Goal: Task Accomplishment & Management: Complete application form

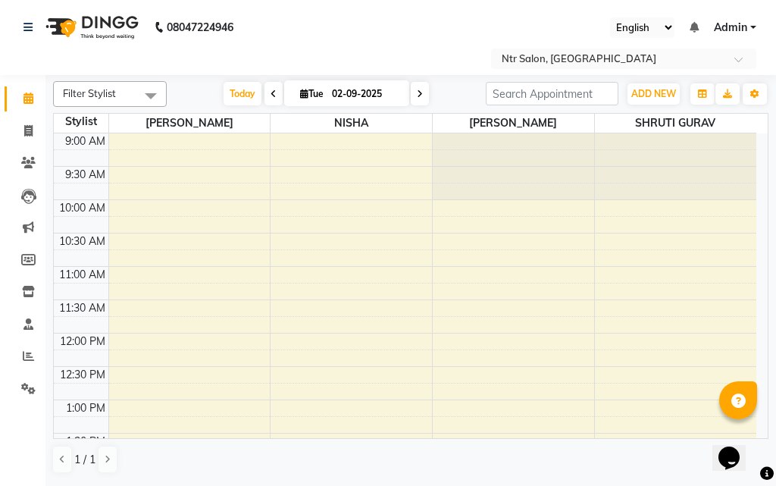
scroll to position [495, 0]
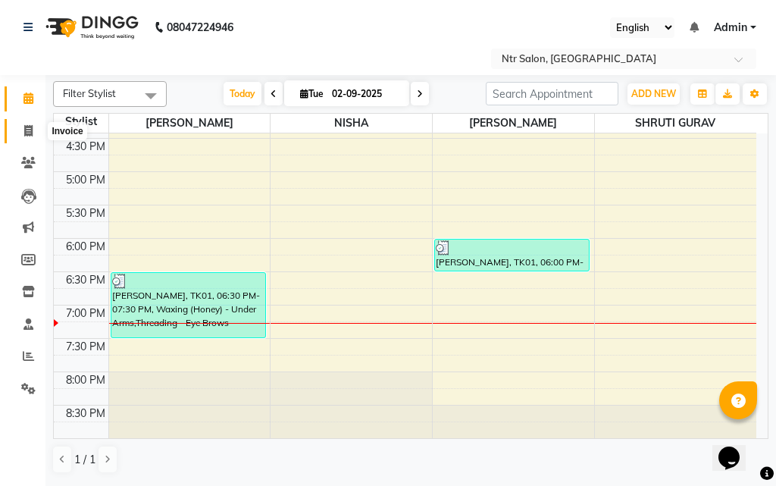
click at [25, 126] on icon at bounding box center [28, 130] width 8 height 11
select select "service"
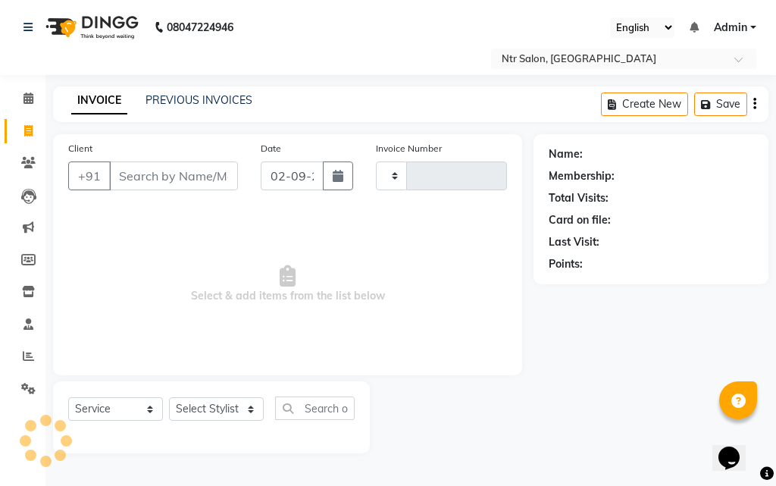
type input "0381"
select select "5173"
click at [152, 183] on input "Client" at bounding box center [173, 175] width 129 height 29
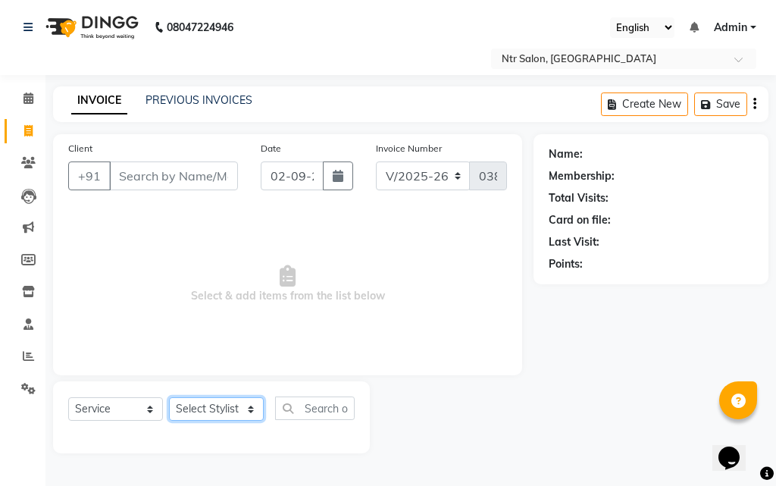
click at [251, 411] on select "Select Stylist [PERSON_NAME] NISHA [PERSON_NAME] SHRUTI GURAV" at bounding box center [216, 408] width 95 height 23
select select "35511"
click at [169, 397] on select "Select Stylist [PERSON_NAME] NISHA [PERSON_NAME] SHRUTI GURAV" at bounding box center [216, 408] width 95 height 23
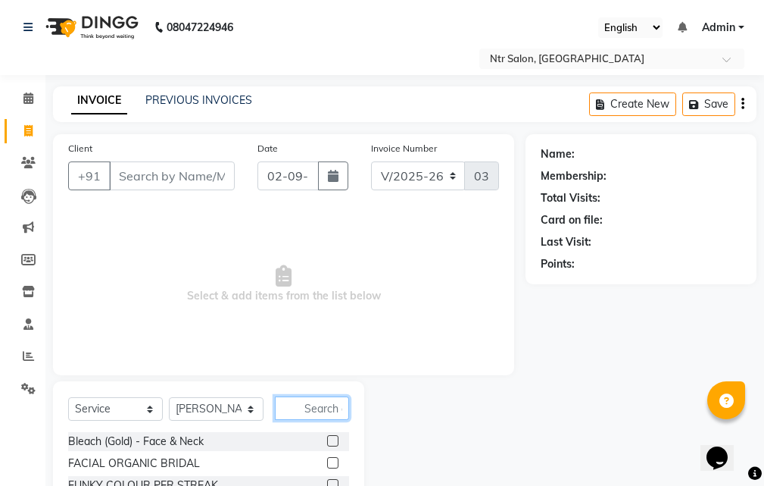
click at [338, 411] on input "text" at bounding box center [312, 407] width 74 height 23
type input "ey"
click at [327, 437] on label at bounding box center [332, 440] width 11 height 11
click at [327, 437] on input "checkbox" at bounding box center [332, 441] width 10 height 10
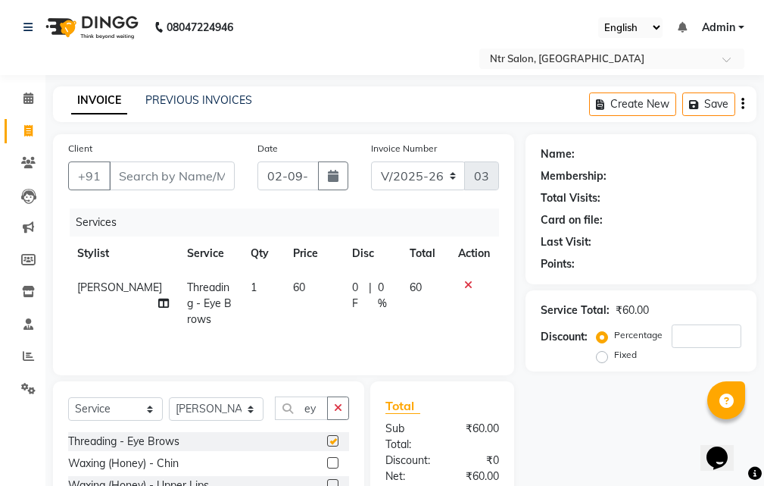
checkbox input "false"
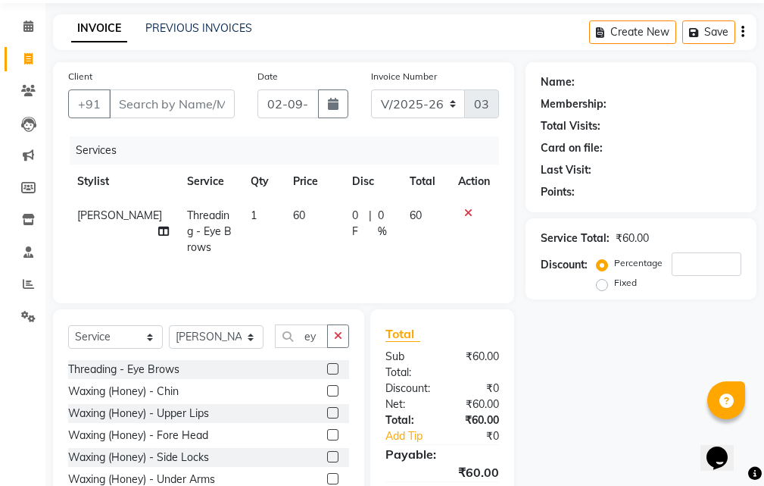
scroll to position [76, 0]
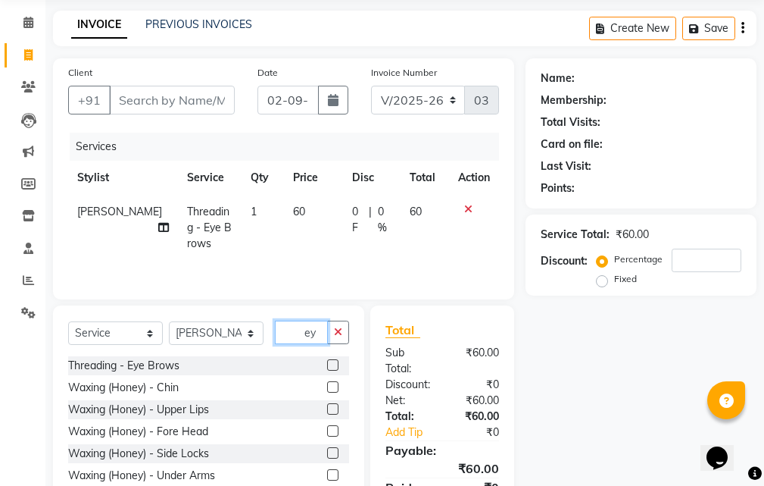
click at [319, 334] on input "ey" at bounding box center [301, 331] width 53 height 23
type input "e"
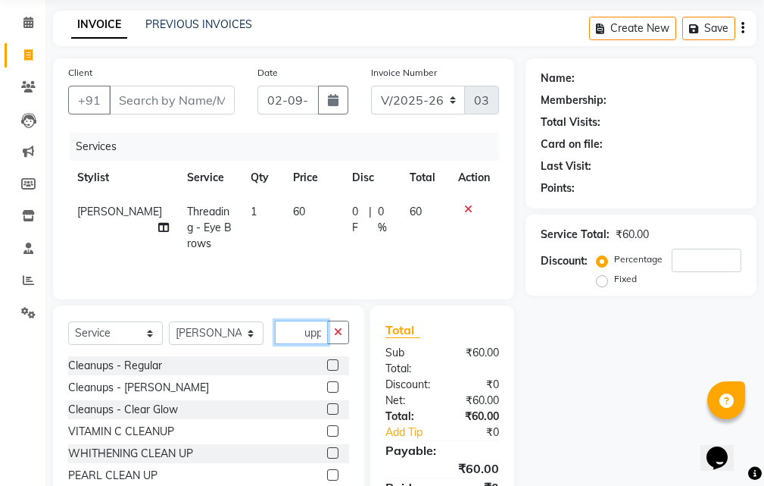
scroll to position [0, 1]
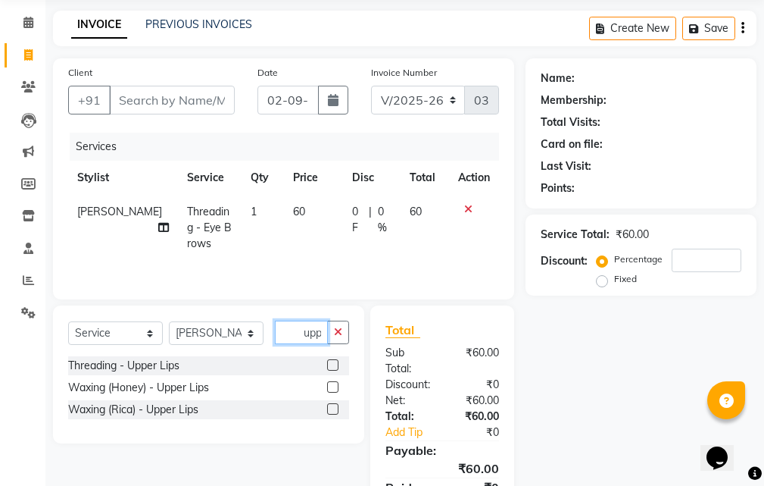
type input "upp"
click at [329, 356] on div at bounding box center [338, 365] width 22 height 19
click at [329, 361] on label at bounding box center [332, 364] width 11 height 11
click at [329, 361] on input "checkbox" at bounding box center [332, 366] width 10 height 10
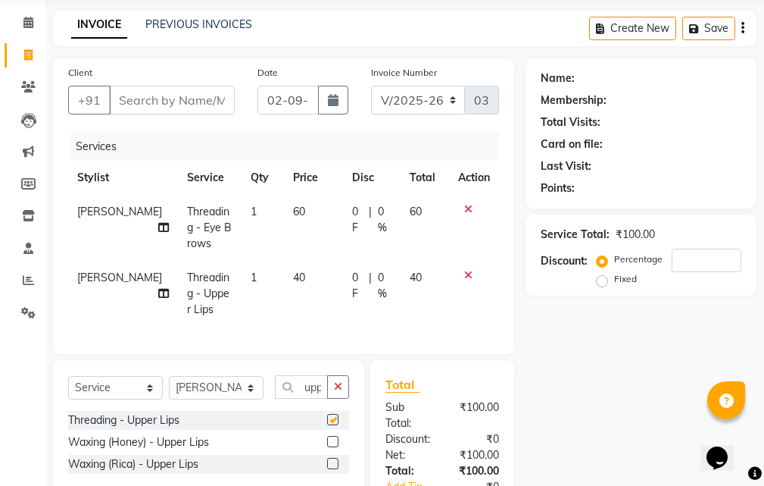
checkbox input "false"
click at [179, 101] on input "Client" at bounding box center [172, 100] width 126 height 29
type input "l"
type input "0"
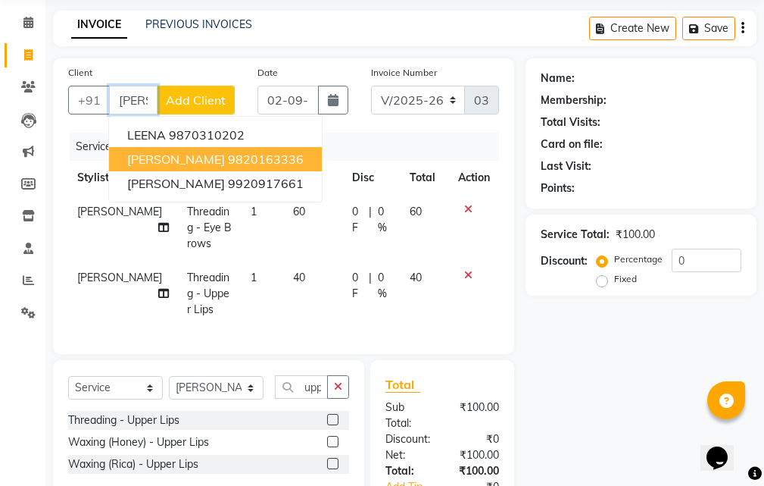
click at [253, 158] on ngb-highlight "9820163336" at bounding box center [266, 158] width 76 height 15
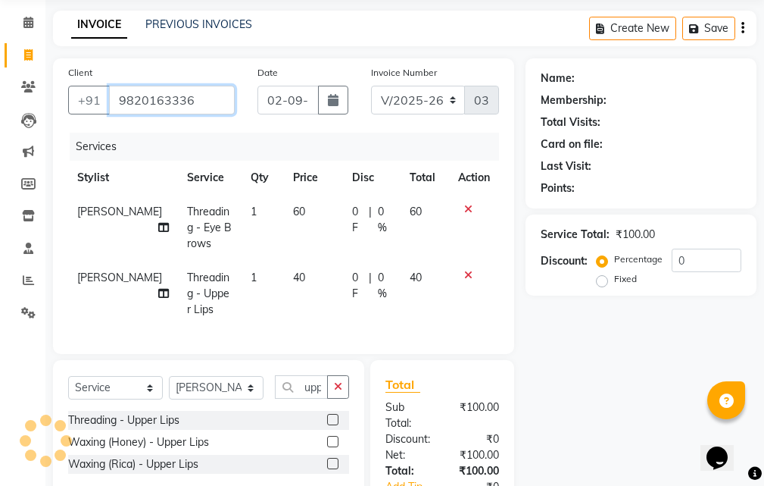
type input "9820163336"
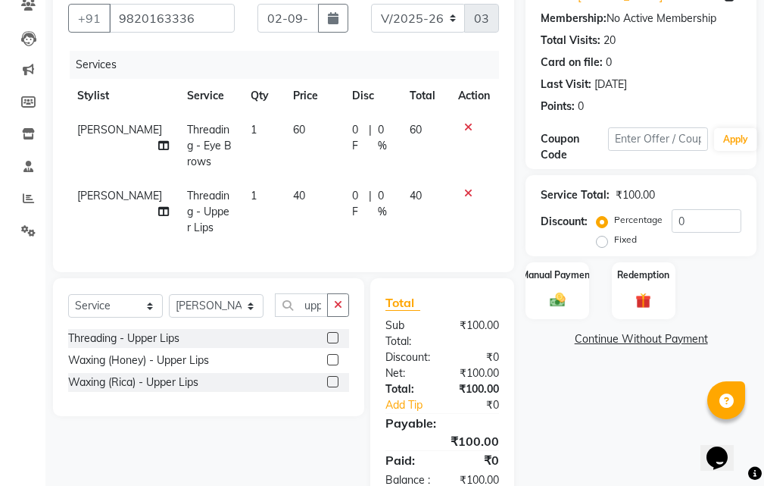
scroll to position [225, 0]
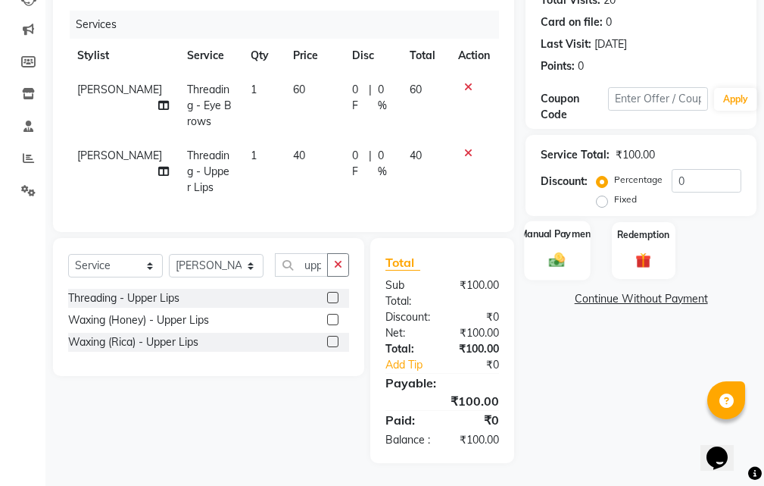
click at [562, 251] on img at bounding box center [558, 260] width 26 height 18
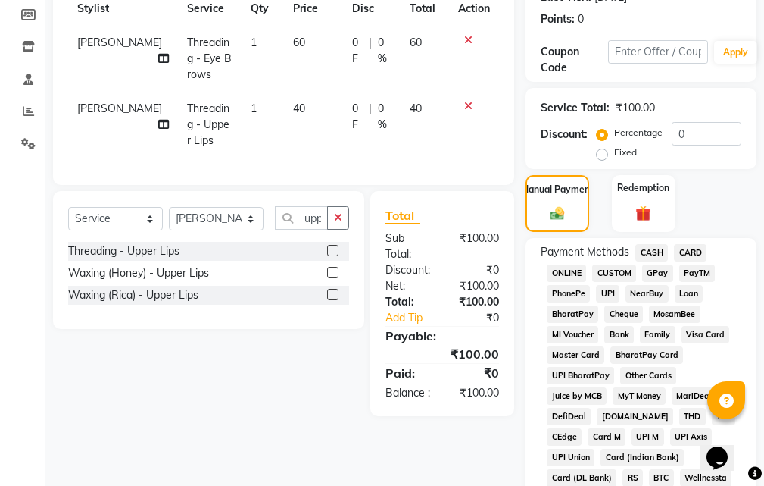
scroll to position [301, 0]
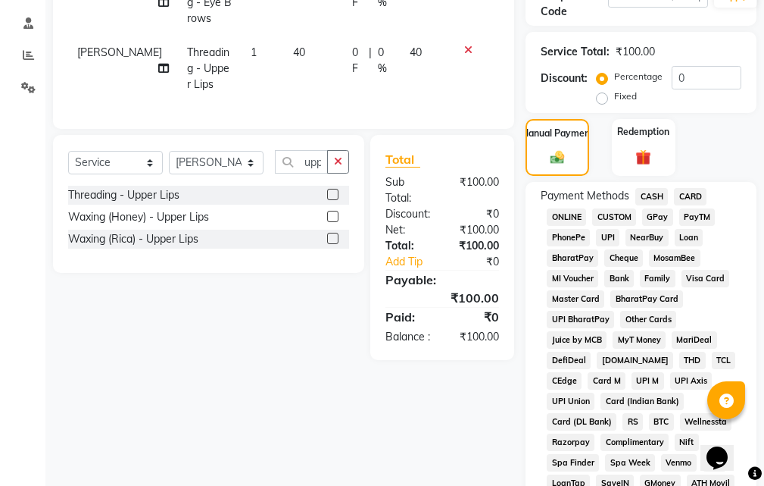
click at [648, 215] on span "GPay" at bounding box center [657, 216] width 31 height 17
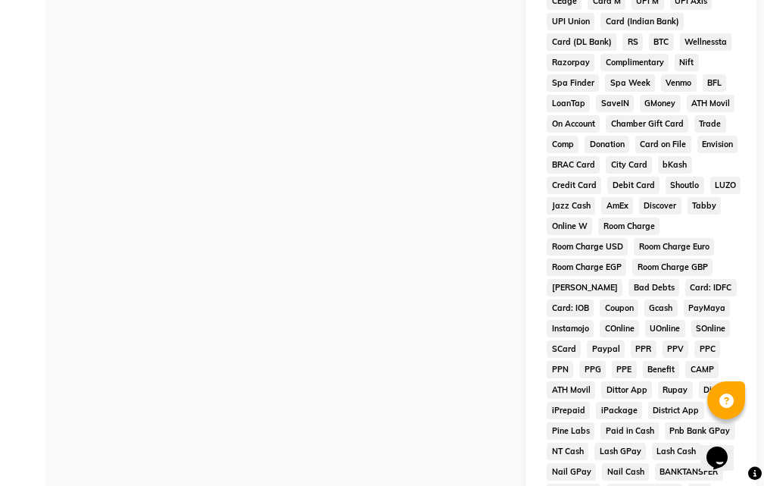
scroll to position [831, 0]
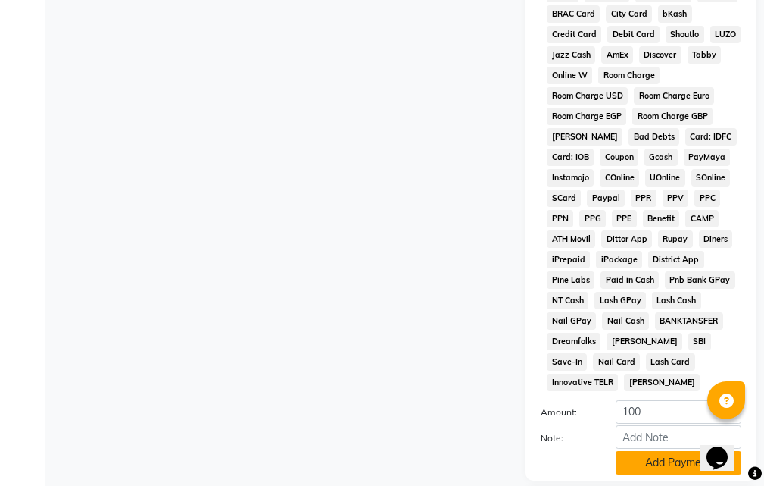
click at [660, 462] on button "Add Payment" at bounding box center [679, 462] width 126 height 23
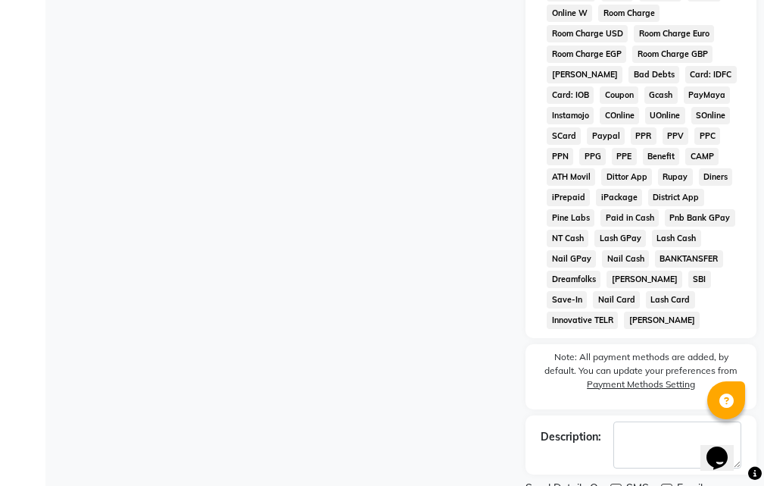
scroll to position [956, 0]
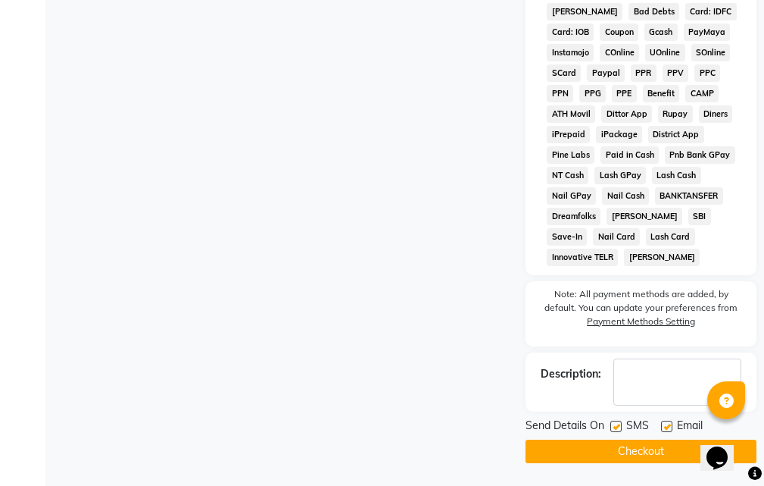
click at [632, 445] on button "Checkout" at bounding box center [641, 450] width 231 height 23
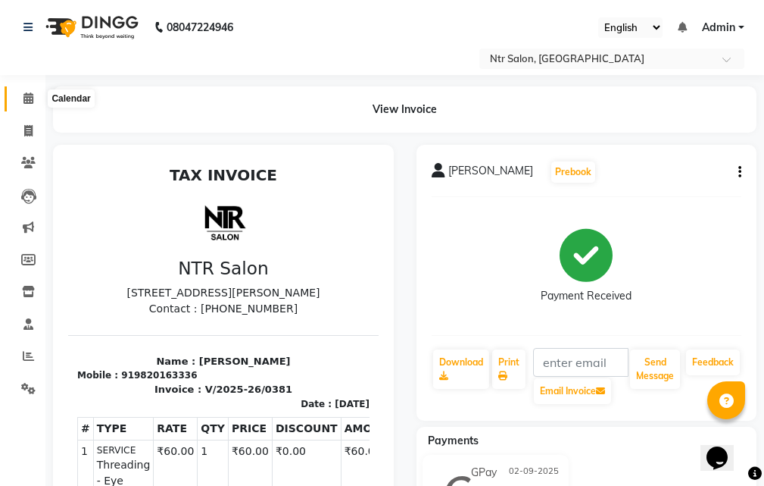
click at [32, 99] on icon at bounding box center [28, 97] width 10 height 11
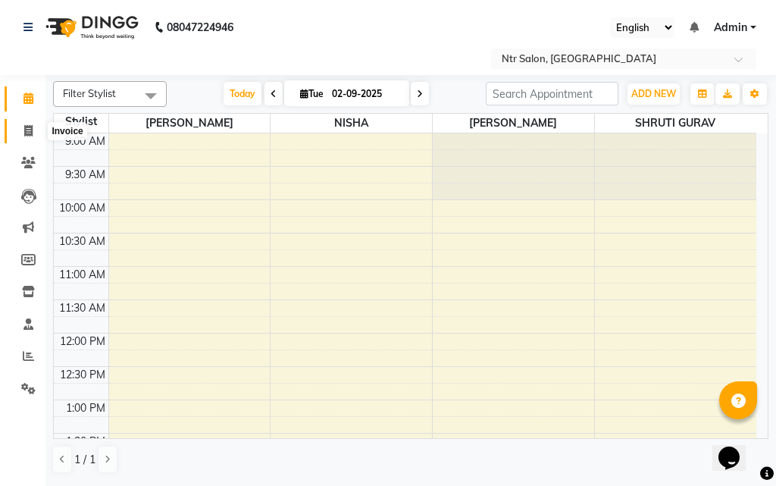
click at [24, 132] on icon at bounding box center [28, 130] width 8 height 11
select select "service"
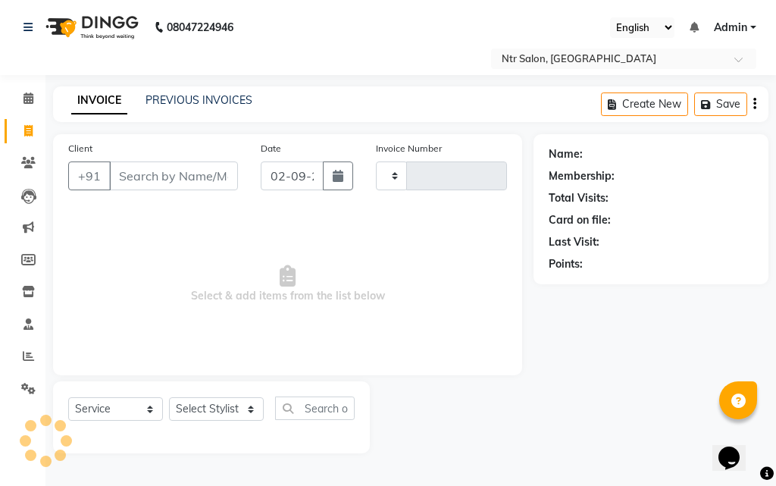
type input "0382"
select select "5173"
drag, startPoint x: 184, startPoint y: 176, endPoint x: 201, endPoint y: 175, distance: 16.7
click at [187, 175] on input "Client" at bounding box center [173, 175] width 129 height 29
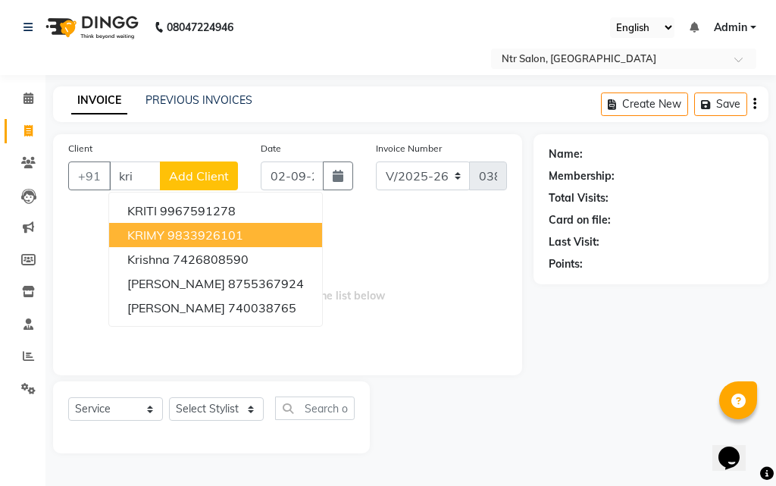
click at [244, 235] on button "KRIMY 9833926101" at bounding box center [215, 235] width 213 height 24
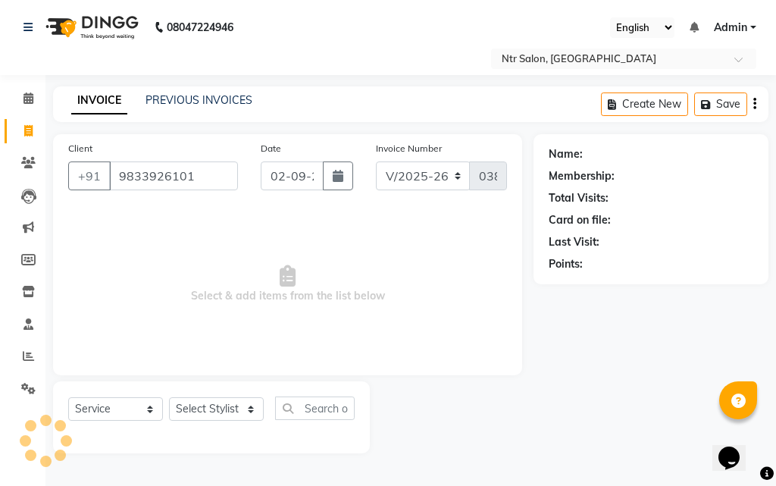
type input "9833926101"
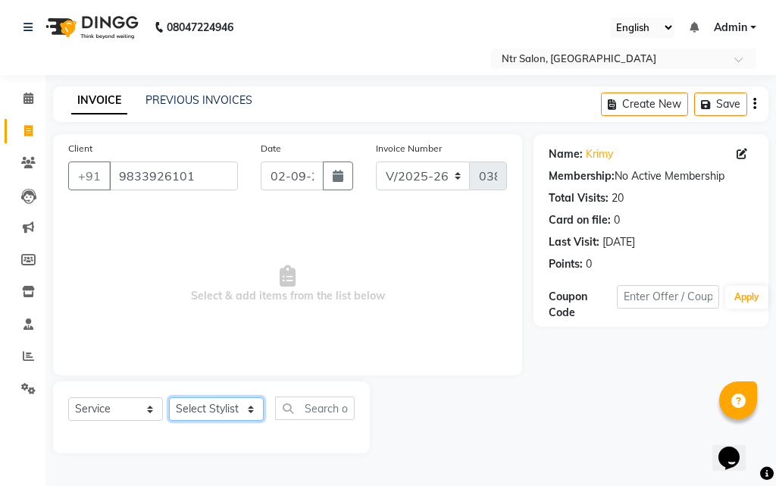
click at [232, 416] on select "Select Stylist [PERSON_NAME] NISHA [PERSON_NAME] SHRUTI GURAV" at bounding box center [216, 408] width 95 height 23
select select "77345"
click at [169, 397] on select "Select Stylist [PERSON_NAME] NISHA [PERSON_NAME] SHRUTI GURAV" at bounding box center [216, 408] width 95 height 23
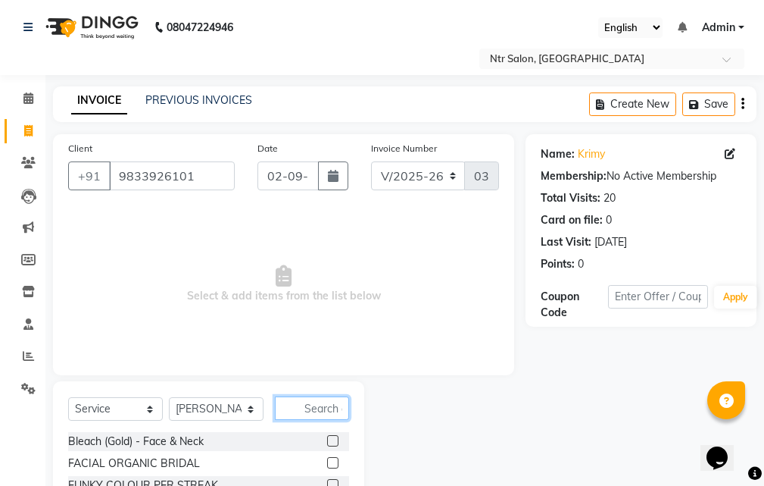
click at [317, 405] on input "text" at bounding box center [312, 407] width 74 height 23
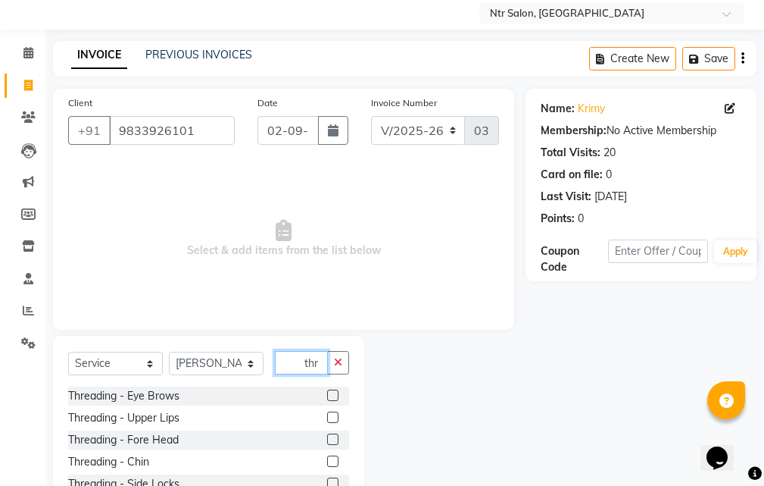
scroll to position [142, 0]
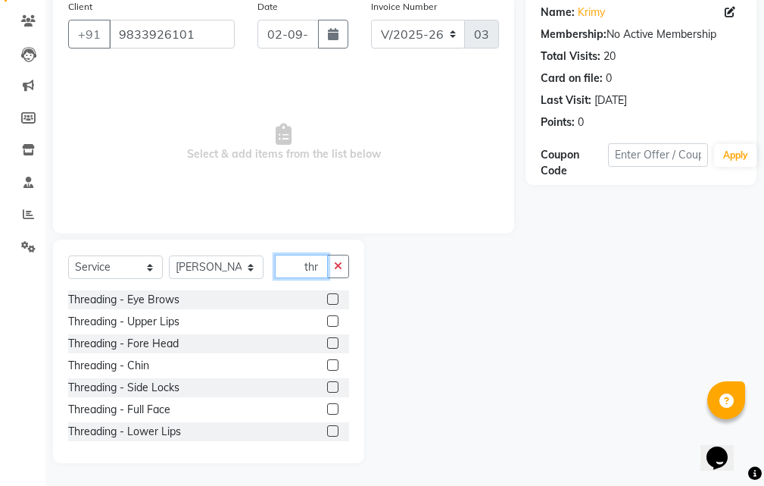
type input "thr"
click at [327, 296] on label at bounding box center [332, 298] width 11 height 11
click at [327, 296] on input "checkbox" at bounding box center [332, 300] width 10 height 10
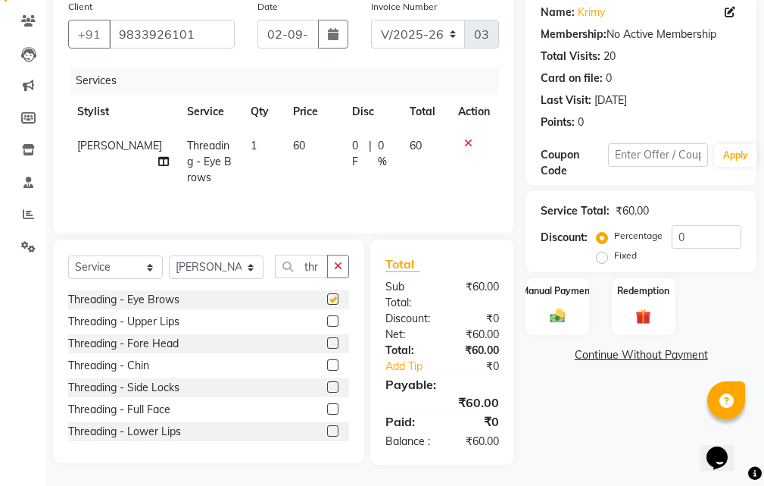
checkbox input "false"
click at [327, 323] on label at bounding box center [332, 320] width 11 height 11
click at [327, 323] on input "checkbox" at bounding box center [332, 322] width 10 height 10
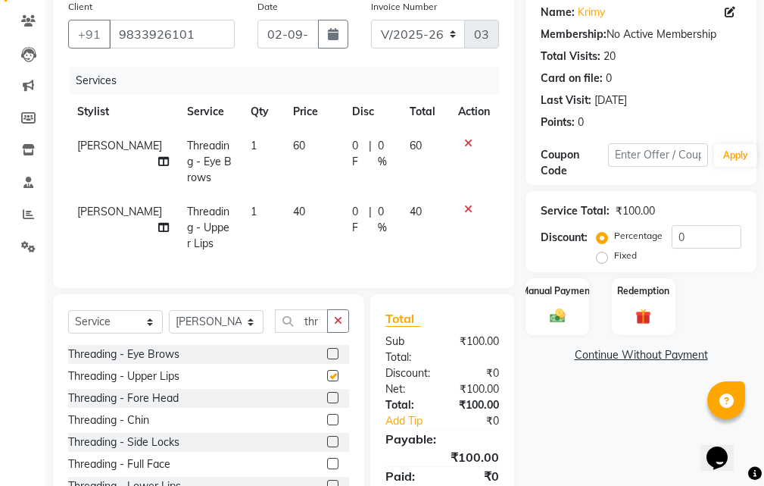
checkbox input "false"
click at [542, 311] on div "Manual Payment" at bounding box center [558, 305] width 66 height 59
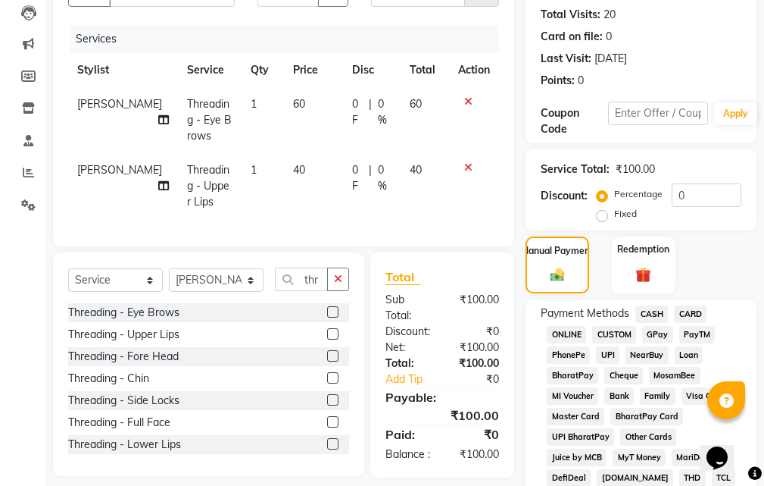
scroll to position [217, 0]
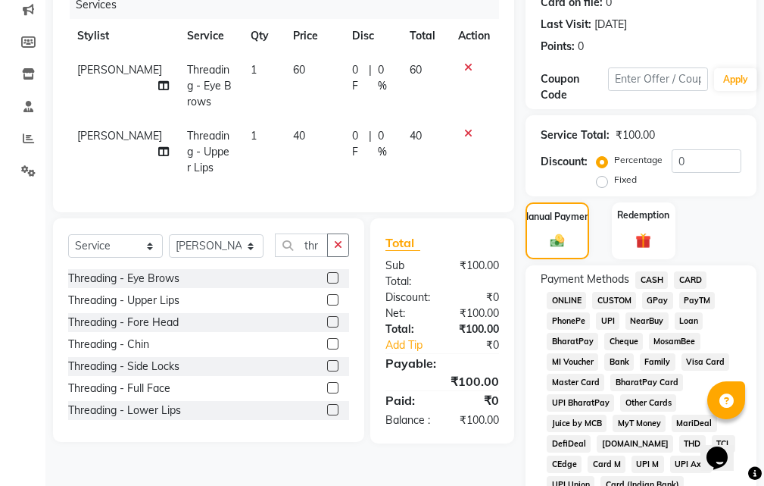
click at [653, 299] on span "GPay" at bounding box center [657, 300] width 31 height 17
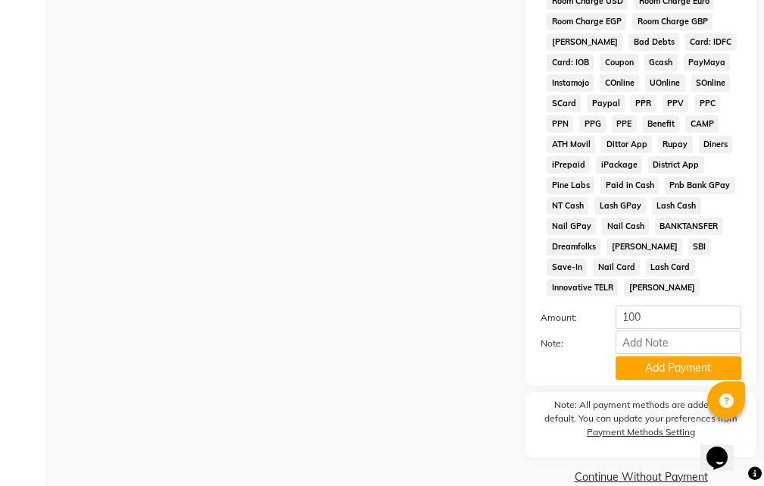
scroll to position [951, 0]
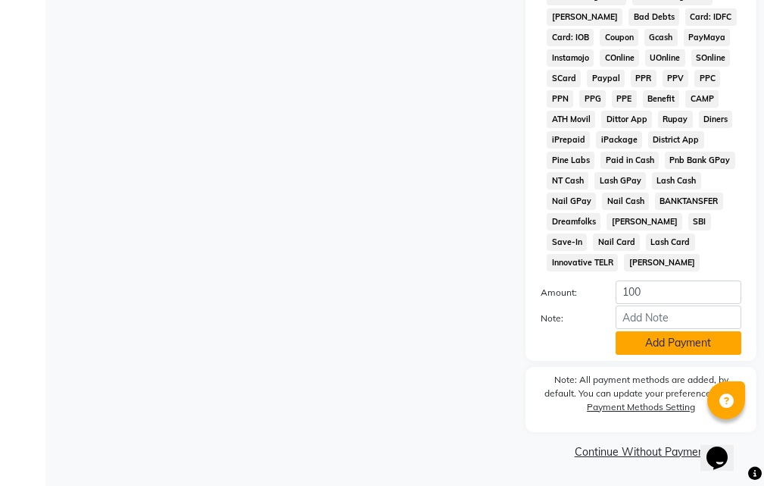
click at [661, 343] on button "Add Payment" at bounding box center [679, 342] width 126 height 23
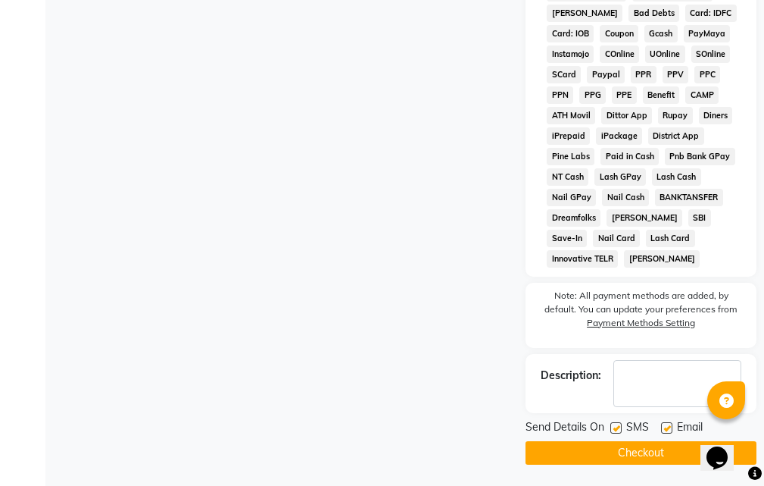
scroll to position [956, 0]
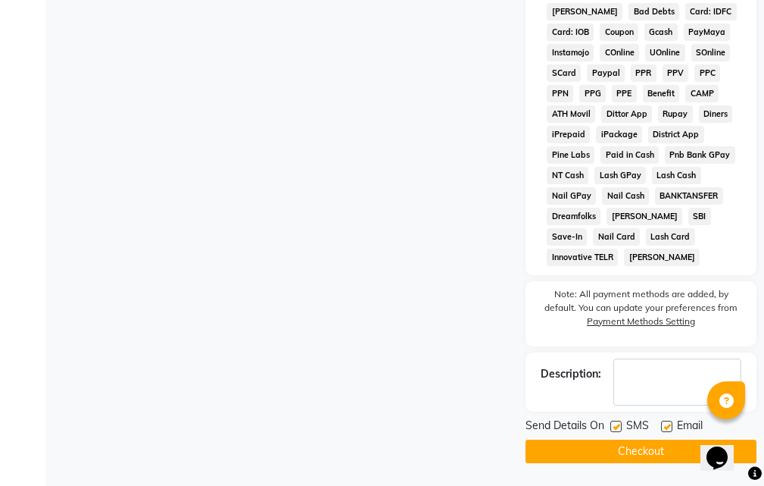
click at [623, 444] on button "Checkout" at bounding box center [641, 450] width 231 height 23
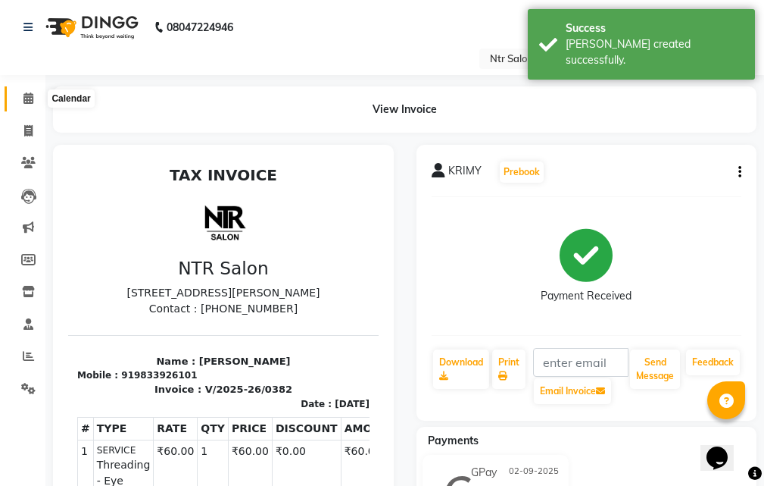
click at [29, 99] on icon at bounding box center [28, 97] width 10 height 11
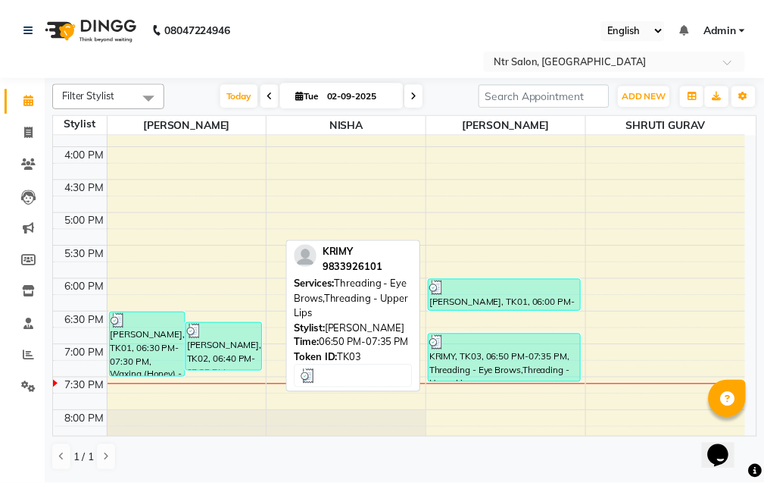
scroll to position [495, 0]
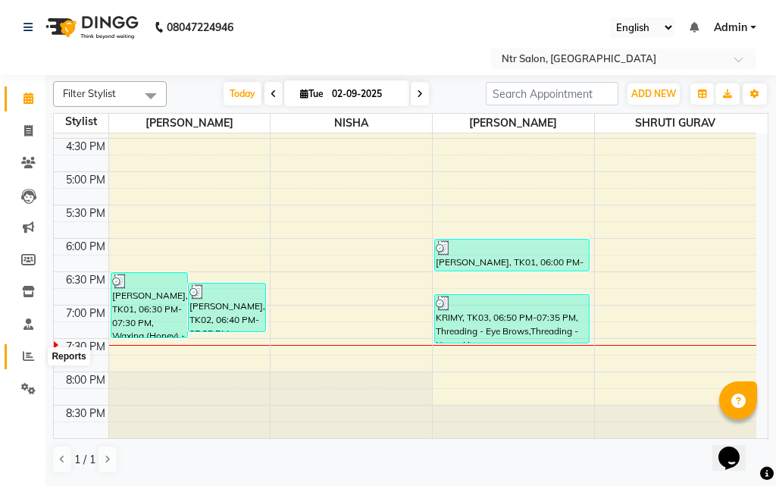
click at [27, 354] on icon at bounding box center [28, 355] width 11 height 11
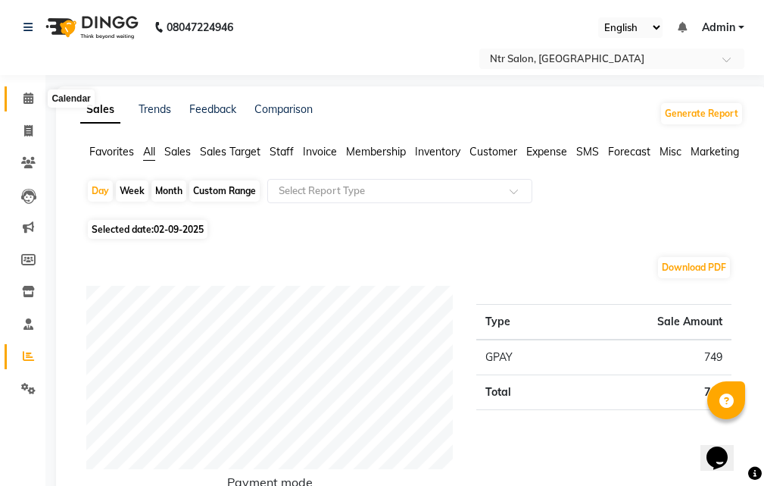
click at [26, 98] on icon at bounding box center [28, 97] width 10 height 11
